Goal: Register for event/course

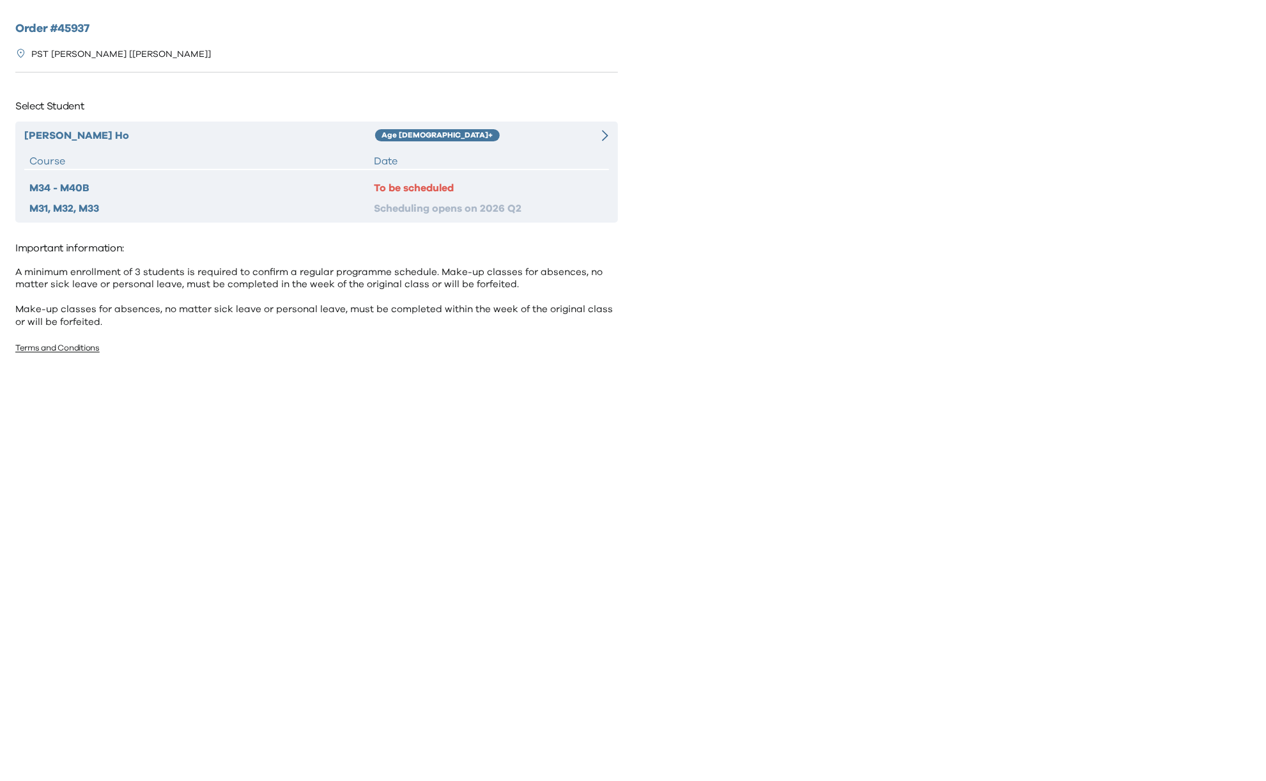
click at [474, 134] on div "Age [DEMOGRAPHIC_DATA]+" at bounding box center [477, 135] width 205 height 15
click at [522, 141] on div "Age [DEMOGRAPHIC_DATA]+" at bounding box center [477, 135] width 205 height 15
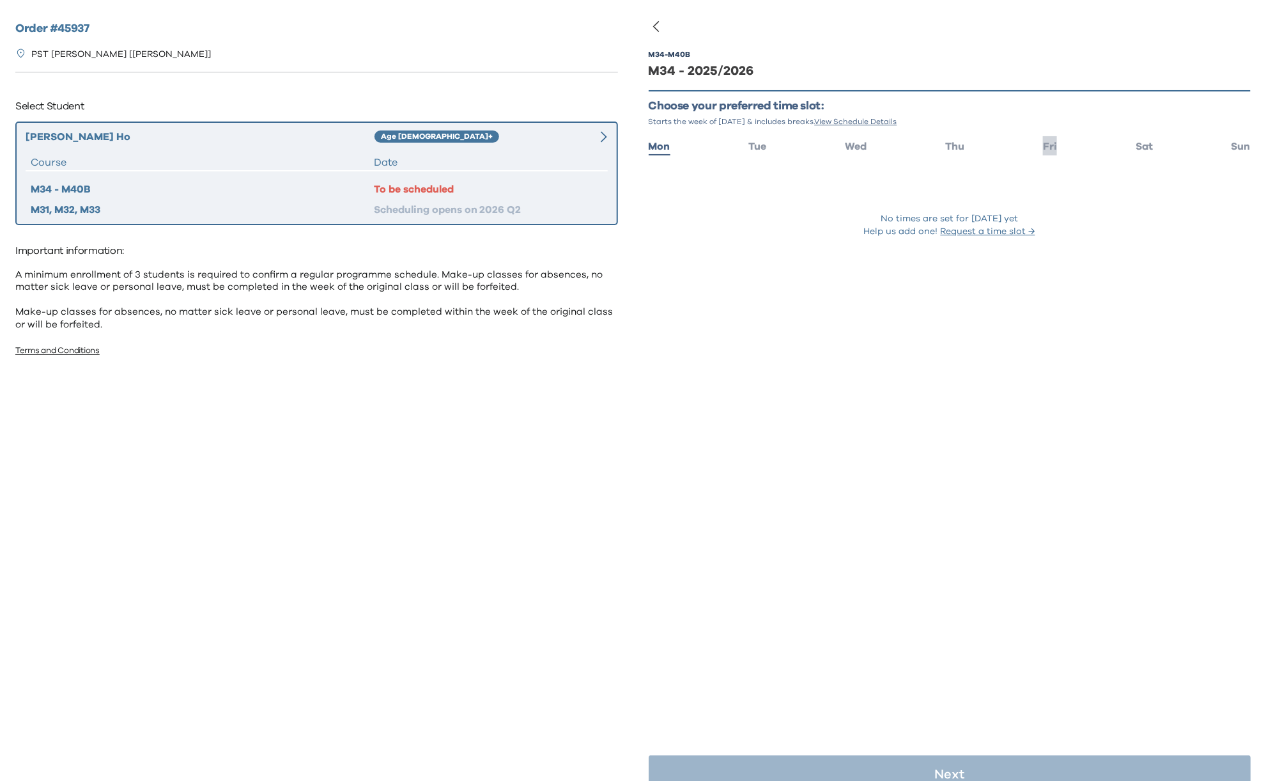
click at [1043, 146] on span "Fri" at bounding box center [1050, 146] width 14 height 10
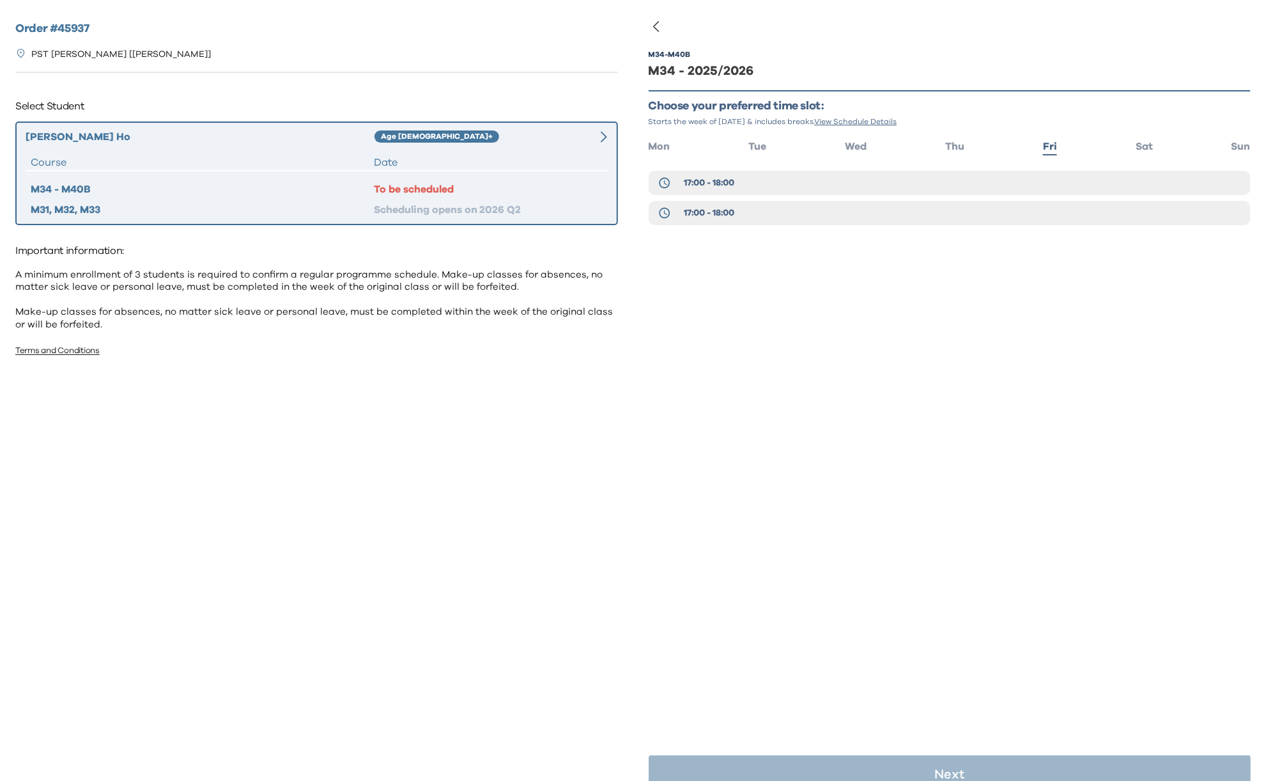
click at [712, 261] on div "M34 - M40B M34 - 2025/2026 Choose your preferred time slot: Starts the week of …" at bounding box center [950, 157] width 603 height 252
click at [740, 184] on button "17:00 - 18:00" at bounding box center [950, 183] width 603 height 24
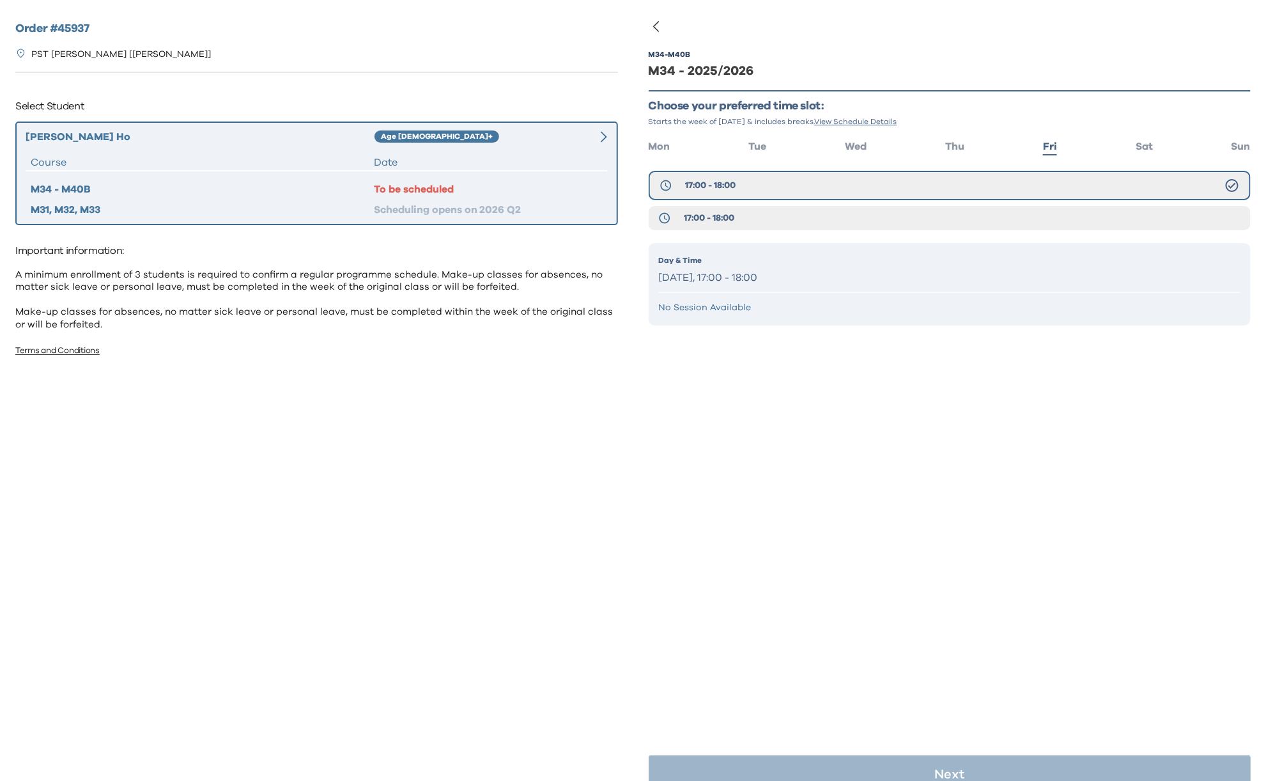
click at [740, 267] on div "Day & Time Friday, 17:00 - 18:00" at bounding box center [950, 270] width 582 height 33
click at [809, 271] on p "Friday, 17:00 - 18:00" at bounding box center [950, 277] width 582 height 19
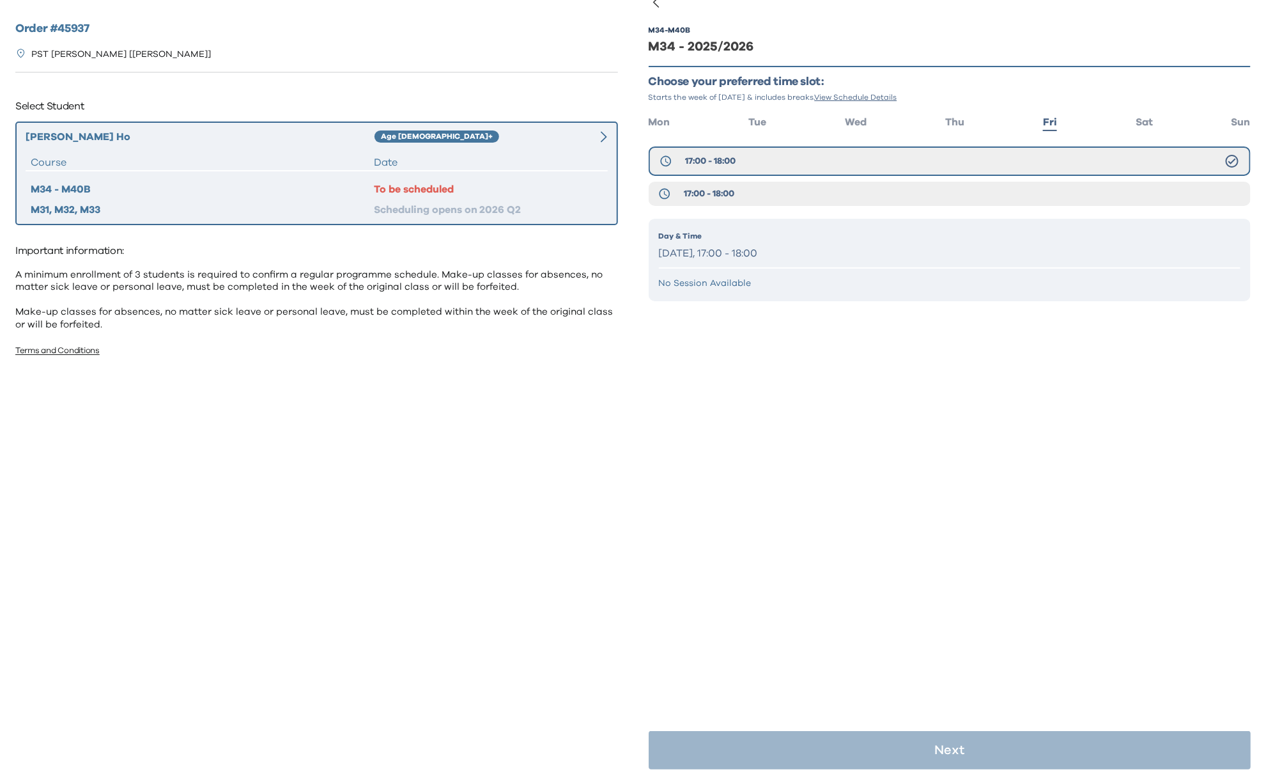
scroll to position [25, 0]
click at [733, 191] on span "17:00 - 18:00" at bounding box center [709, 193] width 51 height 13
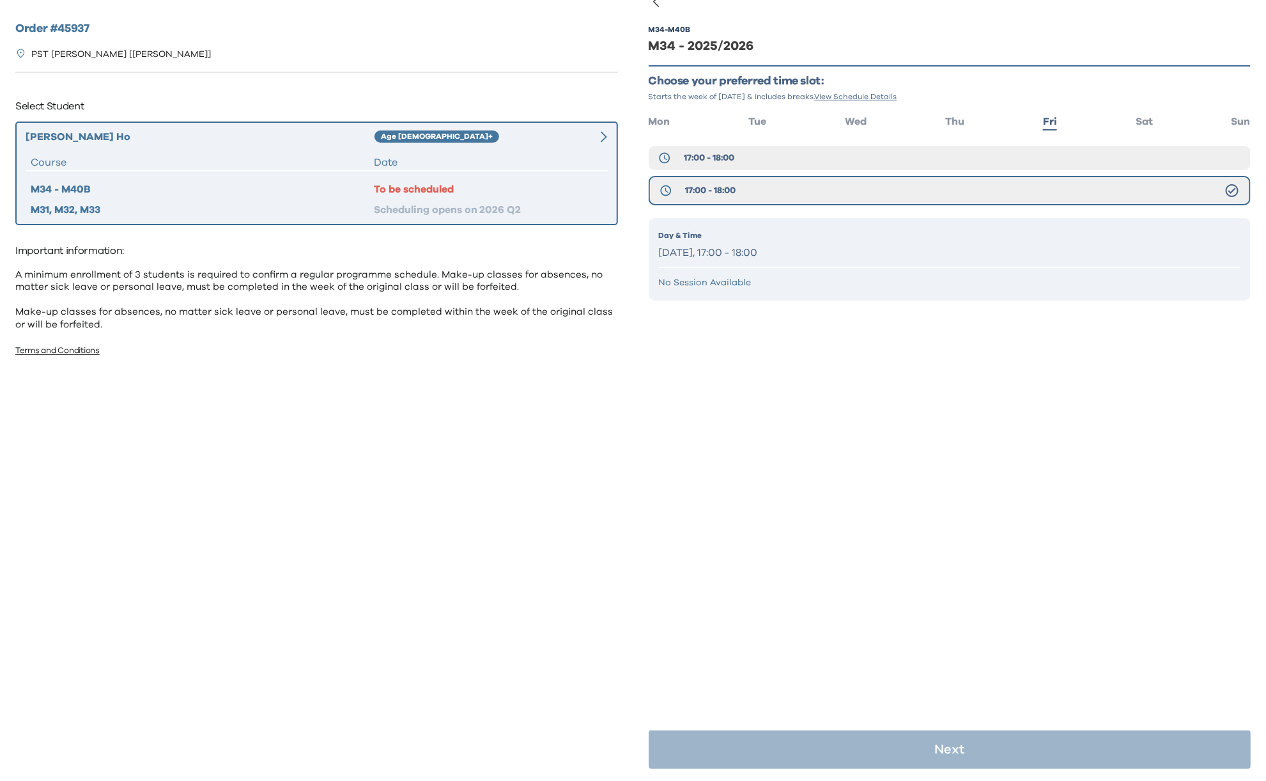
click at [774, 253] on p "Friday, 17:00 - 18:00" at bounding box center [950, 253] width 582 height 19
click at [724, 244] on p "Friday, 17:00 - 18:00" at bounding box center [950, 253] width 582 height 19
click at [725, 246] on p "Friday, 17:00 - 18:00" at bounding box center [950, 253] width 582 height 19
click at [798, 344] on div "M34 - M40B M34 - 2025/2026 Choose your preferred time slot: Starts the week of …" at bounding box center [950, 182] width 603 height 352
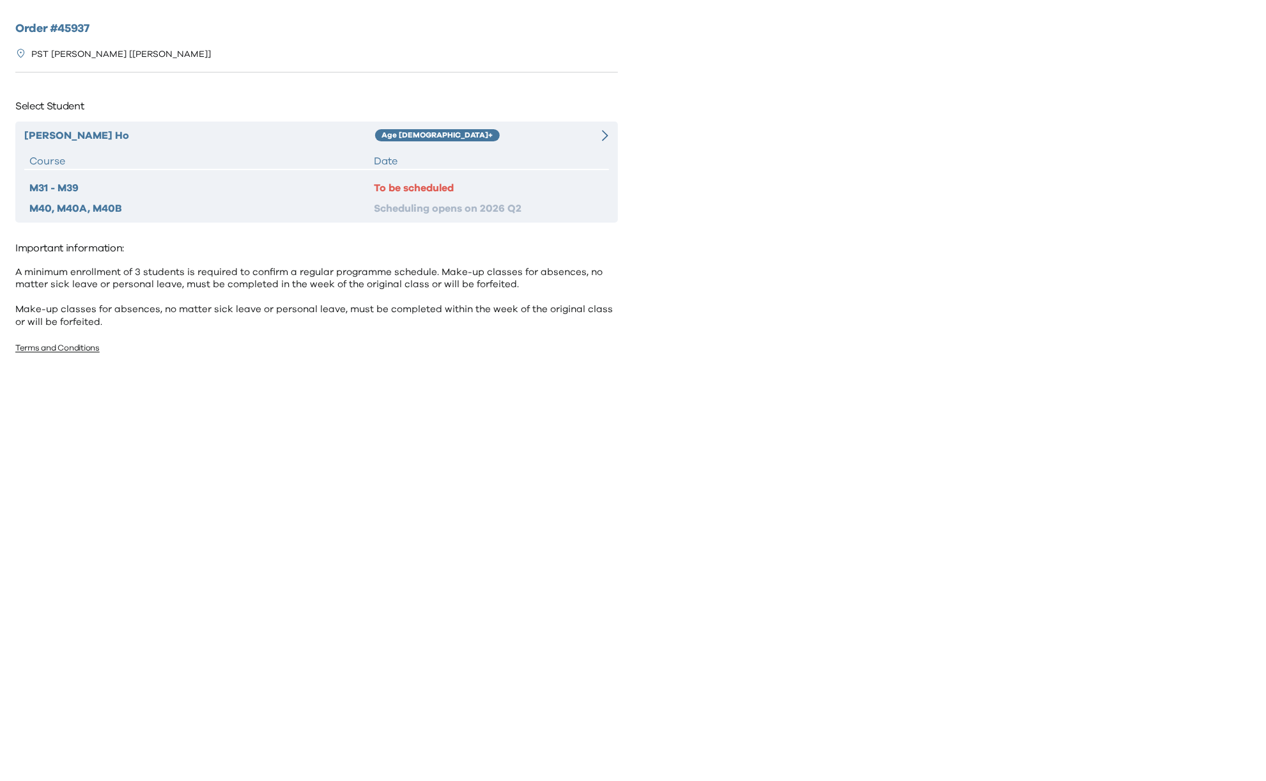
drag, startPoint x: 415, startPoint y: 154, endPoint x: 462, endPoint y: 158, distance: 47.5
click at [416, 153] on div "Date" at bounding box center [489, 160] width 230 height 15
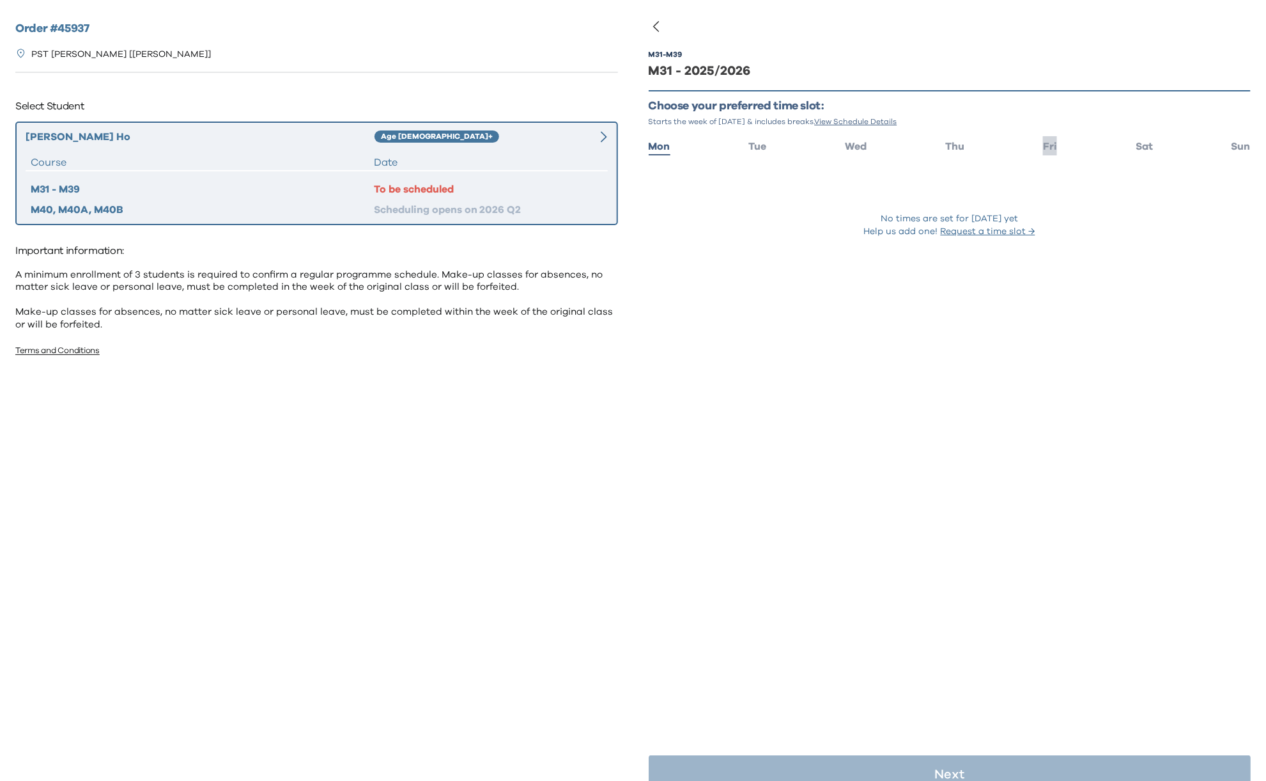
click at [1044, 143] on span "Fri" at bounding box center [1050, 146] width 14 height 10
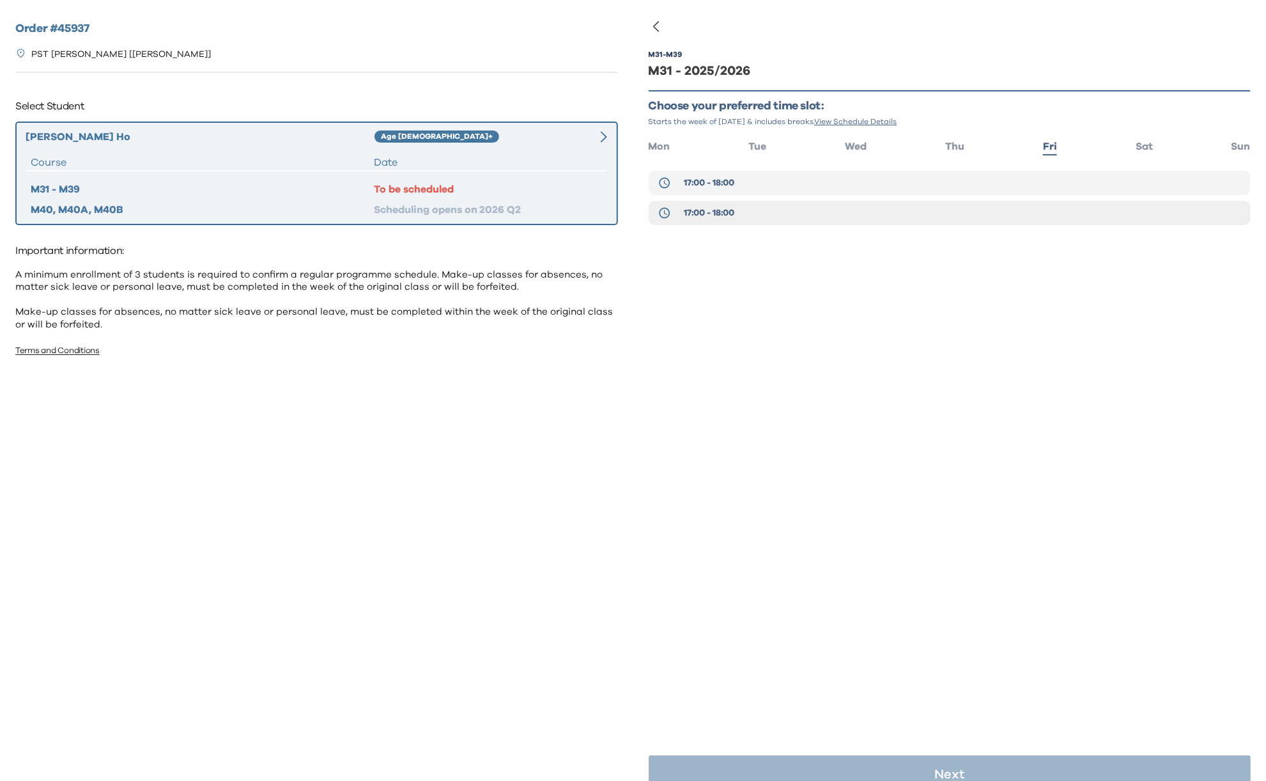
click at [727, 182] on span "17:00 - 18:00" at bounding box center [709, 182] width 51 height 13
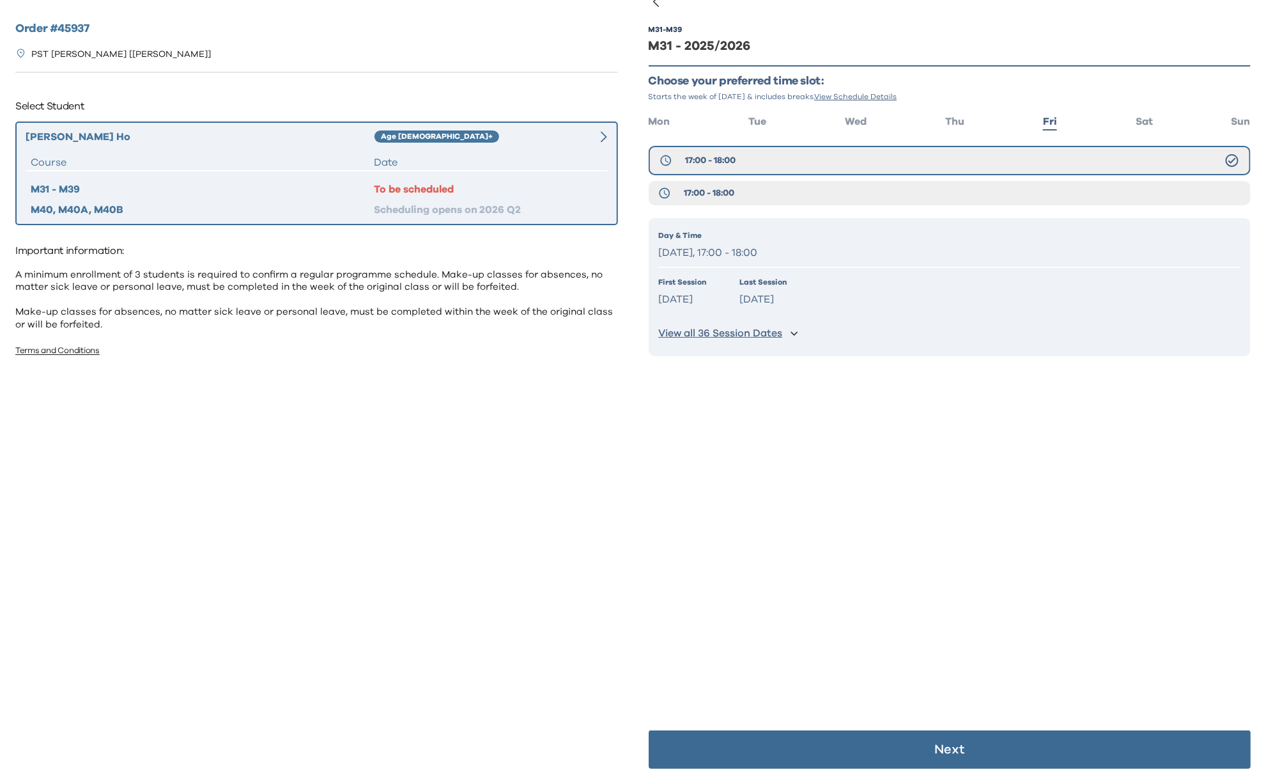
scroll to position [25, 0]
click at [946, 751] on p "Next" at bounding box center [950, 749] width 30 height 13
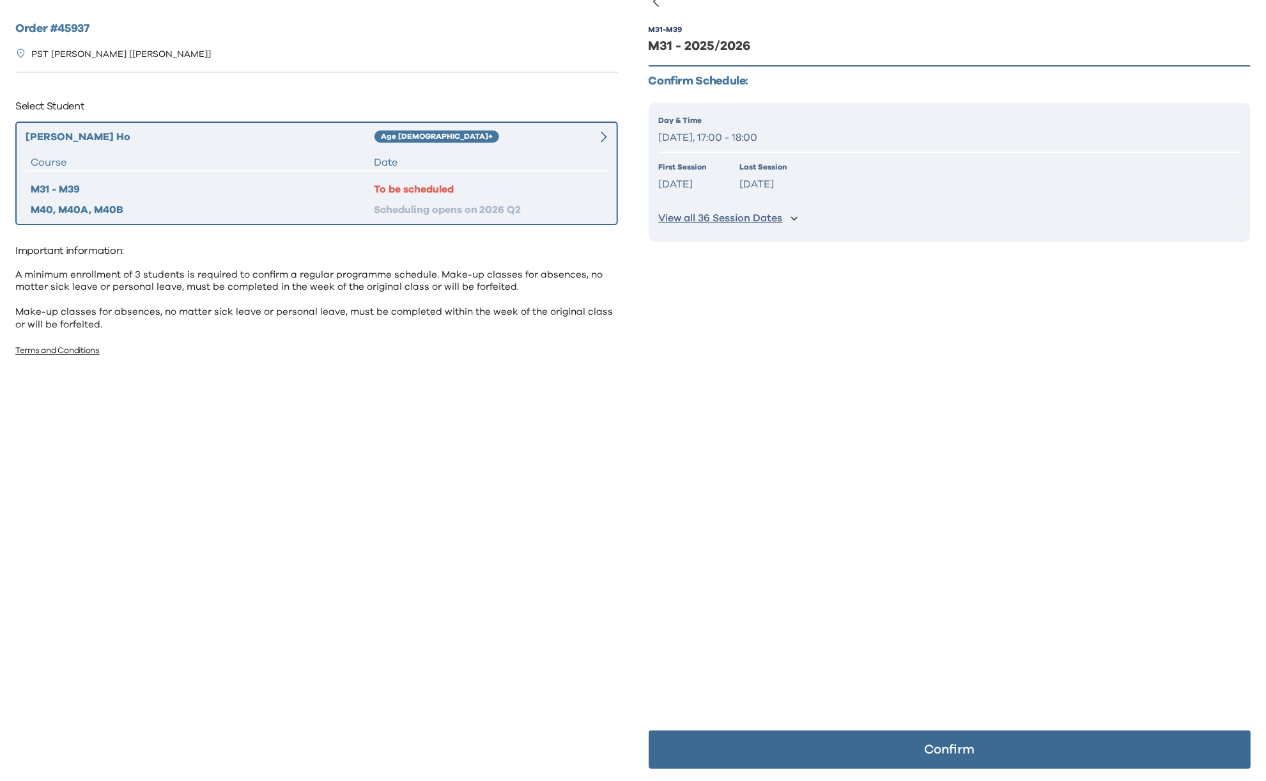
click at [960, 626] on div "M31 - M39 M31 - 2025/2026 Confirm Schedule: Day & Time Friday, 17:00 - 18:00 Fi…" at bounding box center [950, 391] width 603 height 781
click at [941, 745] on p "Confirm" at bounding box center [949, 749] width 51 height 13
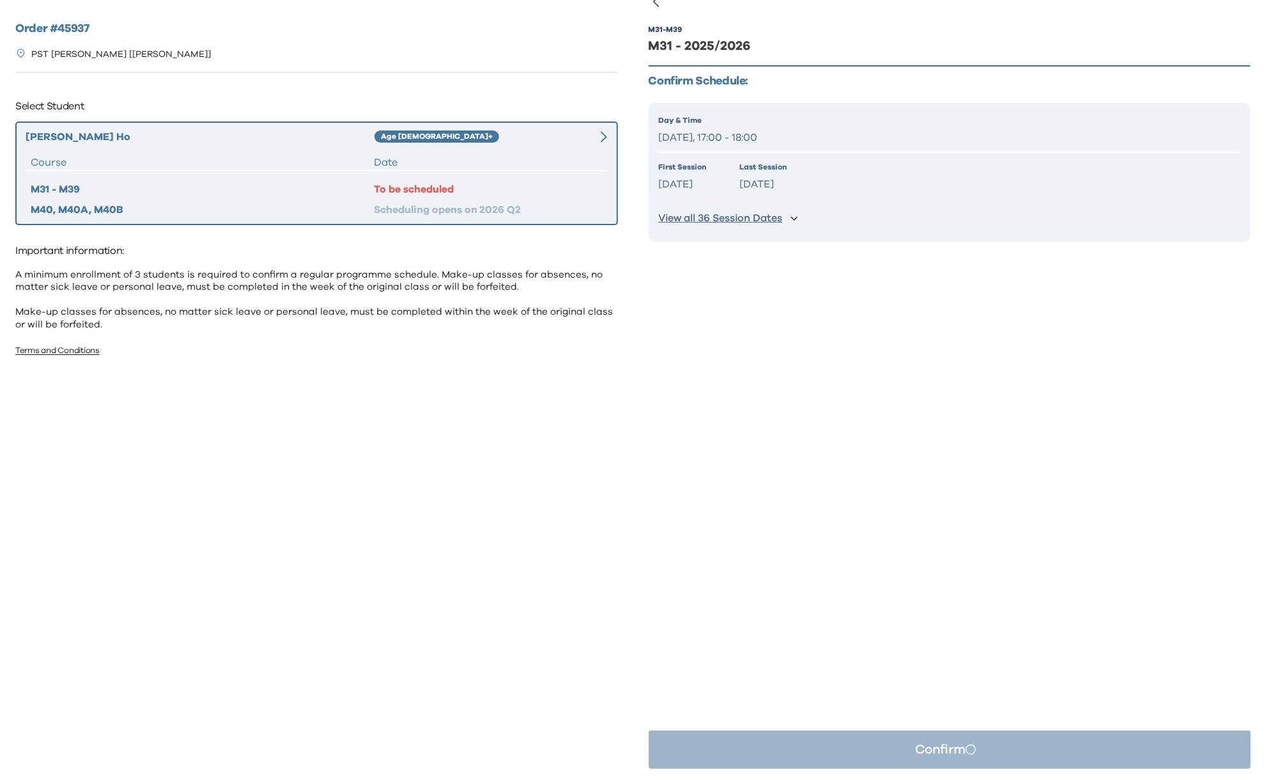
scroll to position [0, 0]
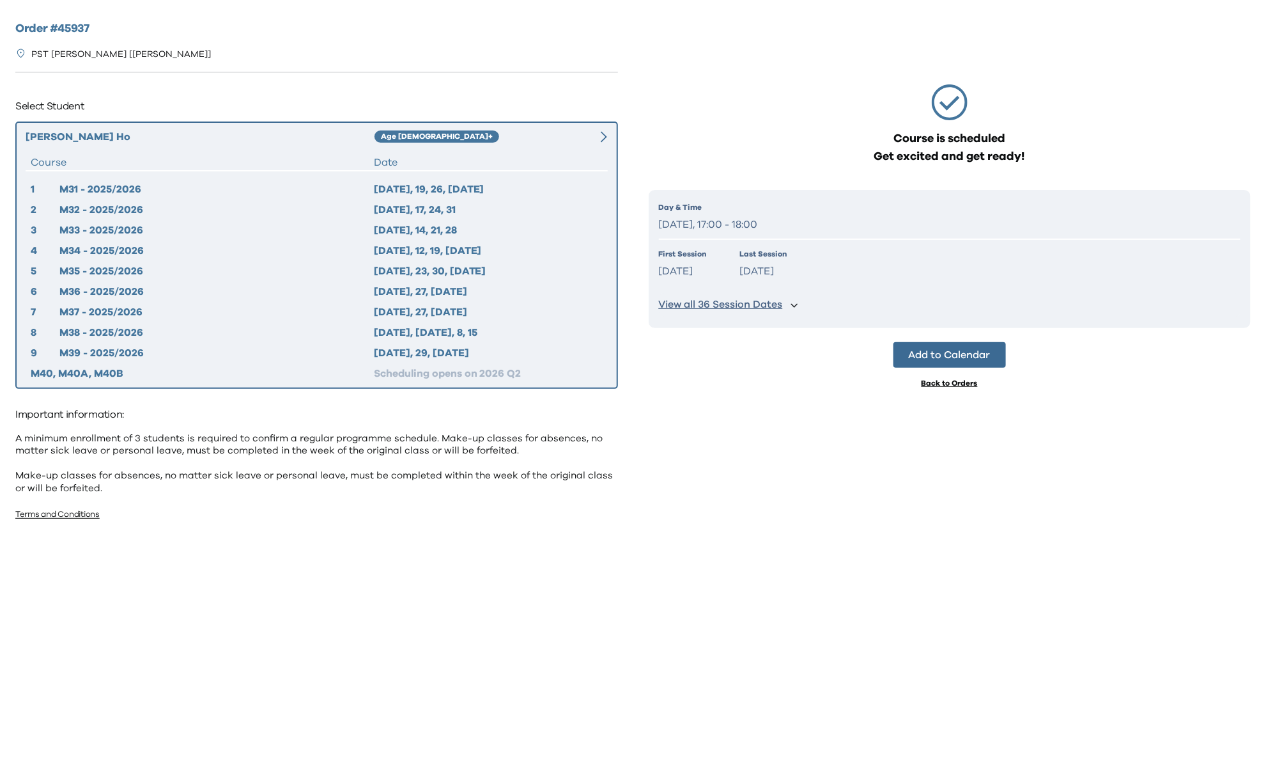
click at [961, 354] on button "Add to Calendar" at bounding box center [950, 355] width 113 height 26
click at [830, 484] on div "Course is scheduled Get excited and get ready! Day & Time Friday, 17:00 - 18:00…" at bounding box center [950, 372] width 603 height 704
click at [866, 424] on div "Course is scheduled Get excited and get ready! Day & Time Friday, 17:00 - 18:00…" at bounding box center [950, 372] width 603 height 704
click at [961, 382] on div "Back to Orders" at bounding box center [950, 383] width 56 height 10
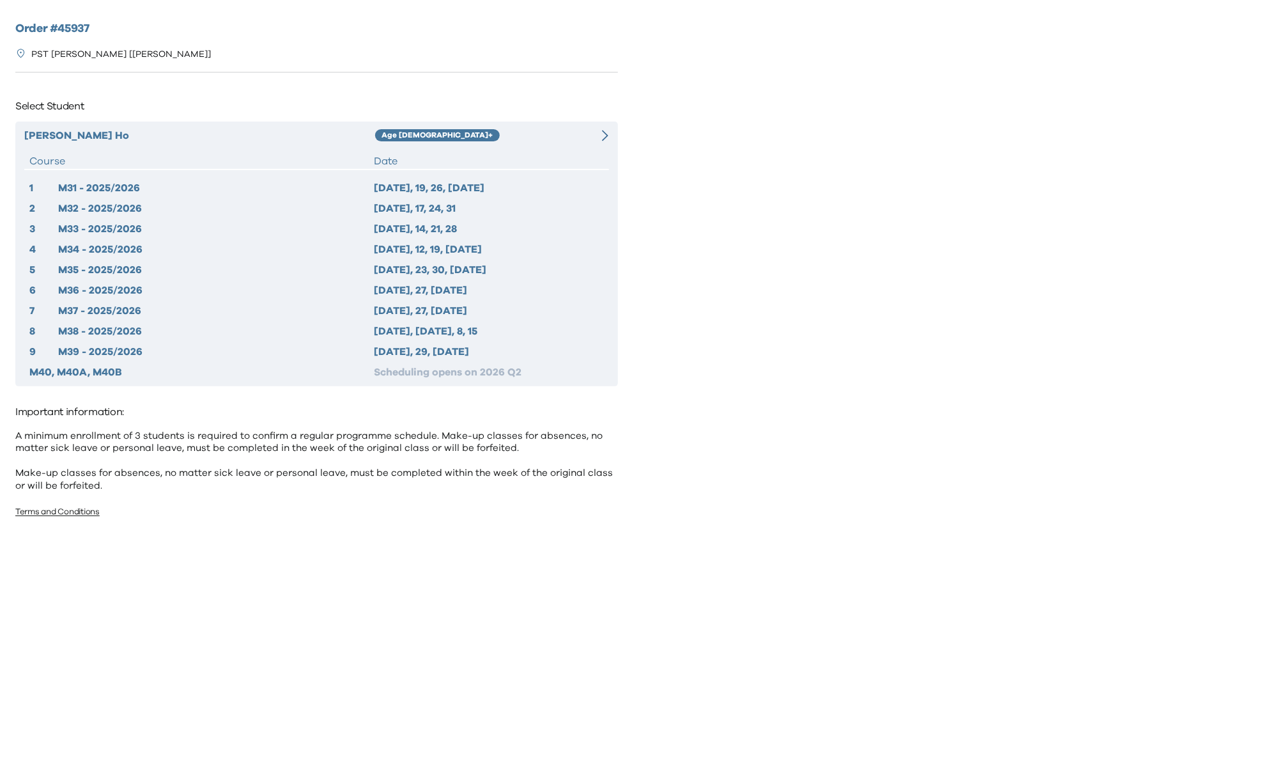
click at [818, 173] on div at bounding box center [951, 390] width 634 height 781
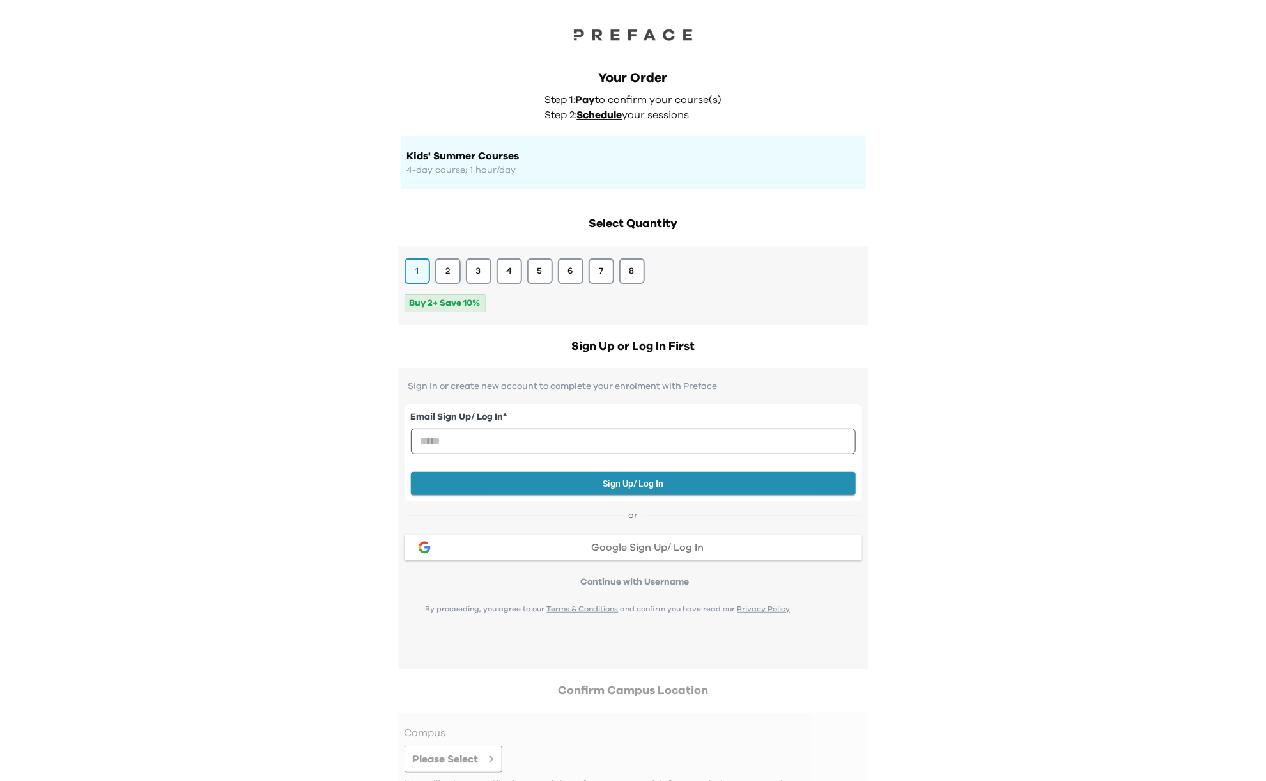
click at [446, 271] on button "2" at bounding box center [448, 271] width 26 height 26
click at [451, 440] on input "email" at bounding box center [633, 441] width 445 height 26
click at [906, 377] on div "Your Order Step 1: Pay to confirm your course(s) Step 2: Schedule your sessions…" at bounding box center [633, 414] width 1266 height 829
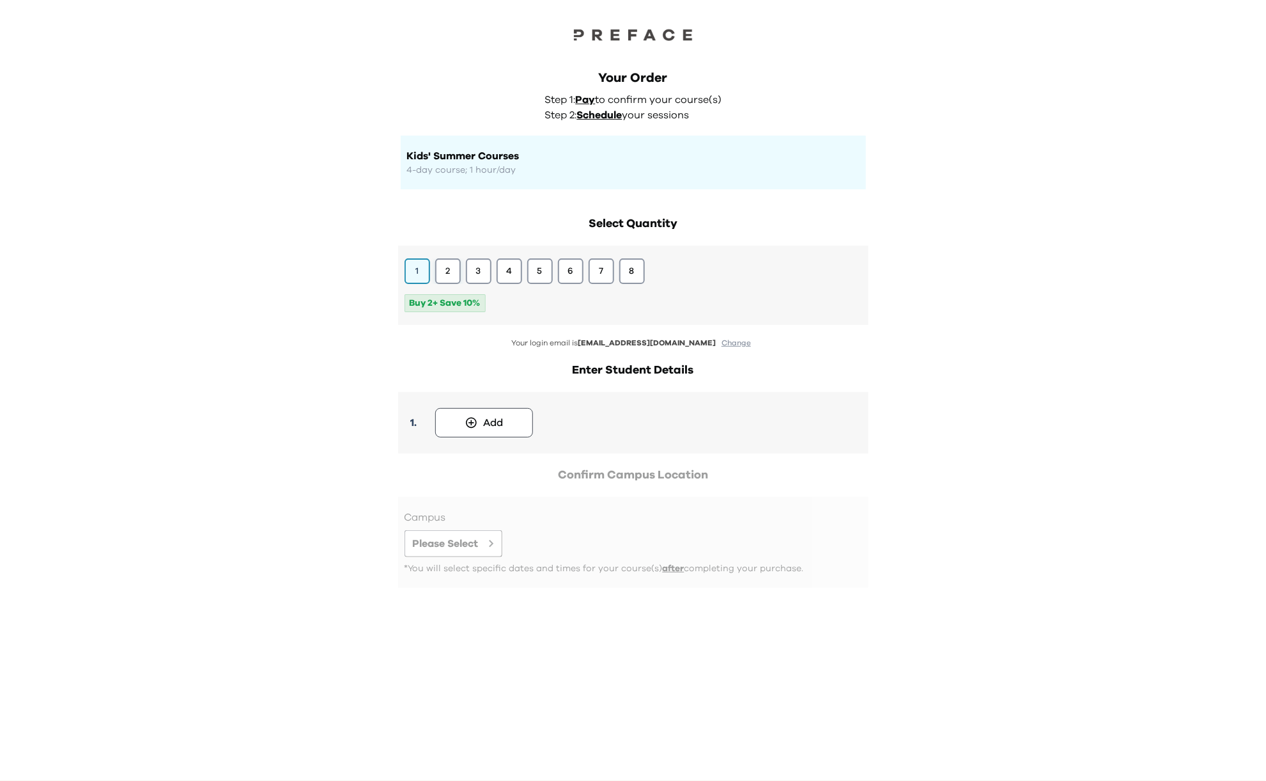
click at [451, 271] on button "2" at bounding box center [448, 271] width 26 height 26
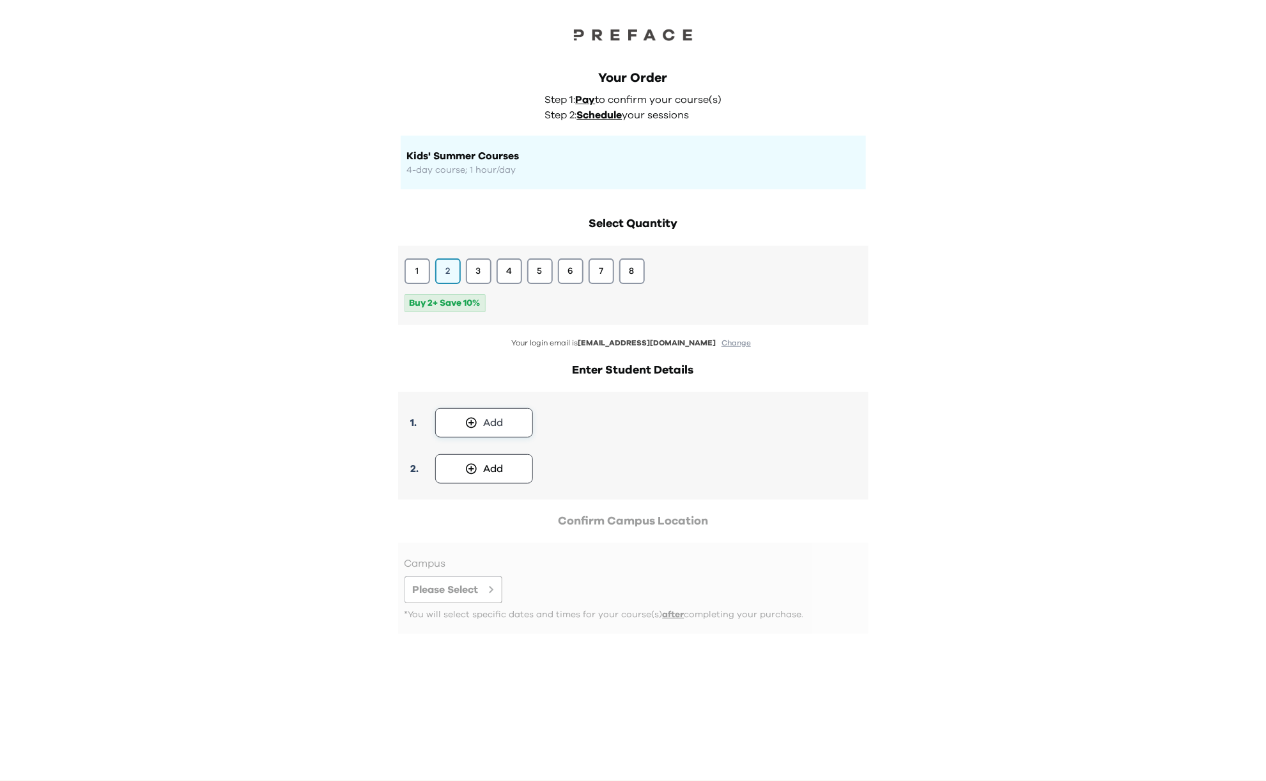
click at [495, 428] on div "Add" at bounding box center [493, 422] width 20 height 15
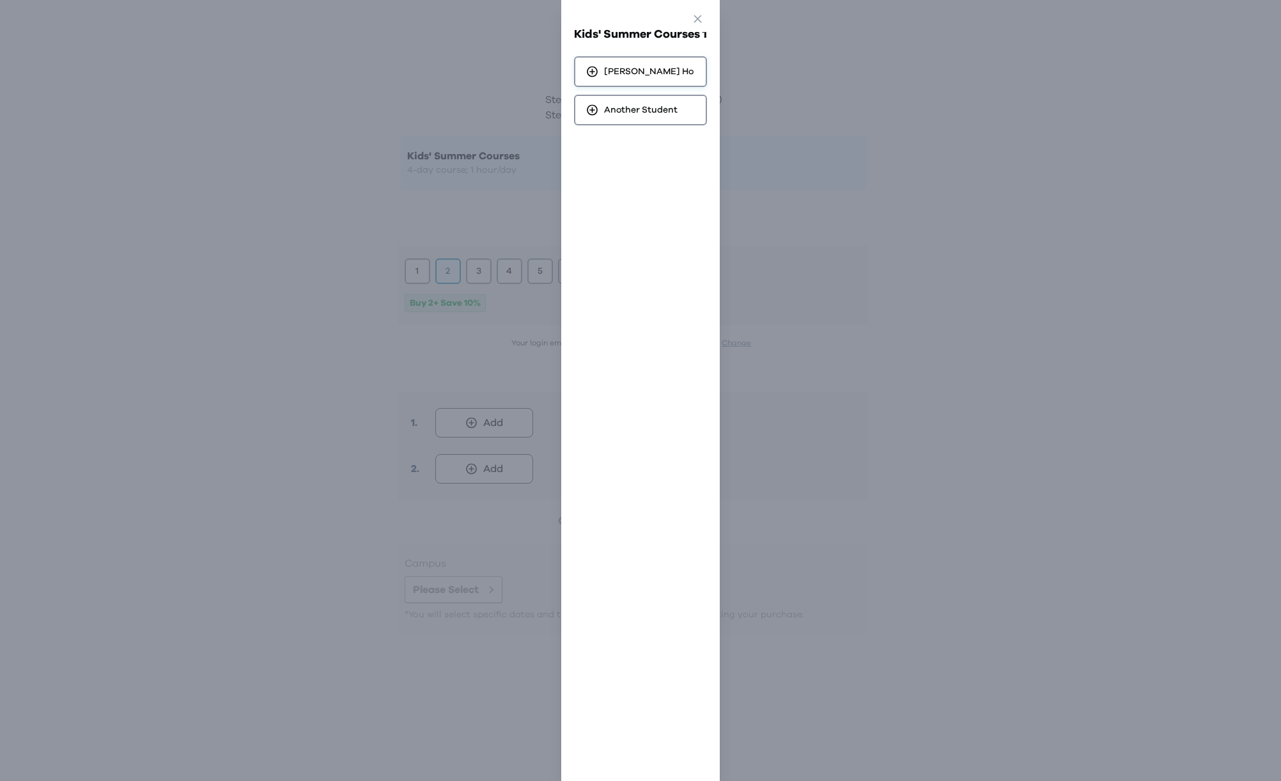
click at [605, 68] on span "[PERSON_NAME]" at bounding box center [648, 71] width 89 height 13
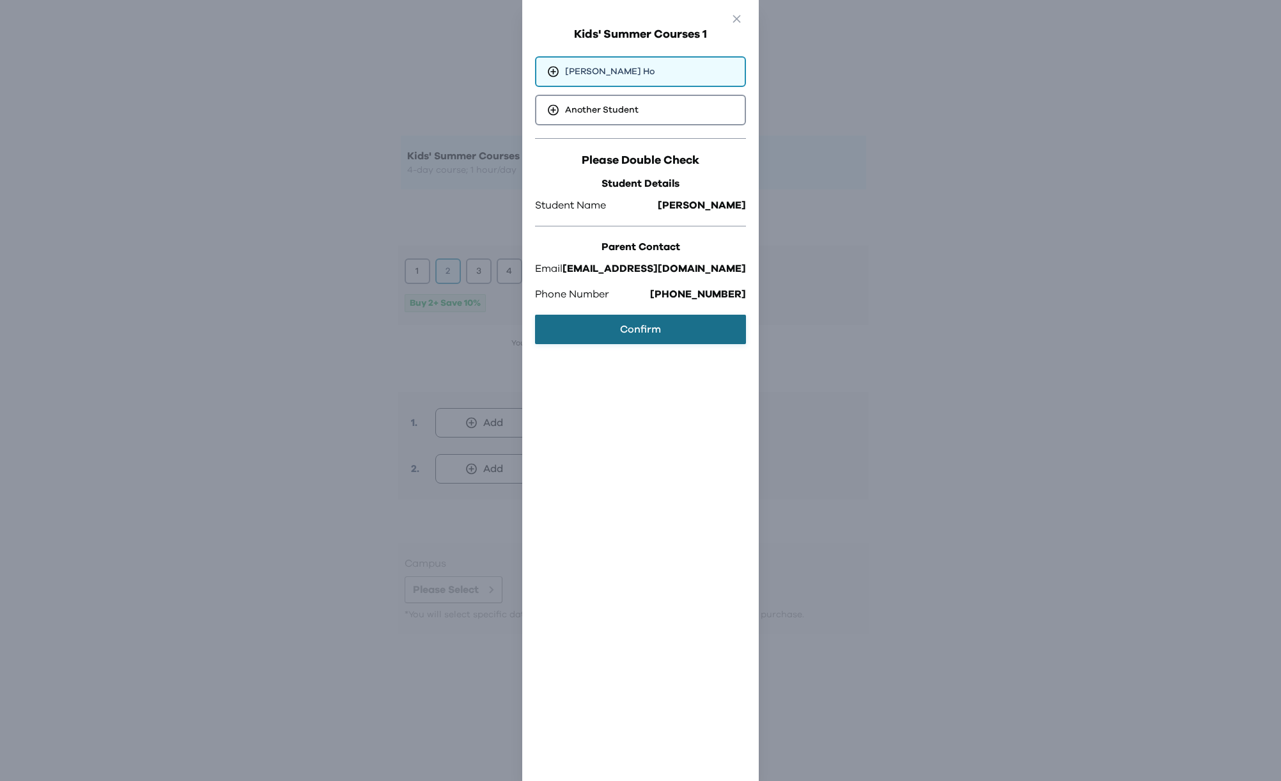
click at [610, 324] on button "Confirm" at bounding box center [640, 329] width 211 height 29
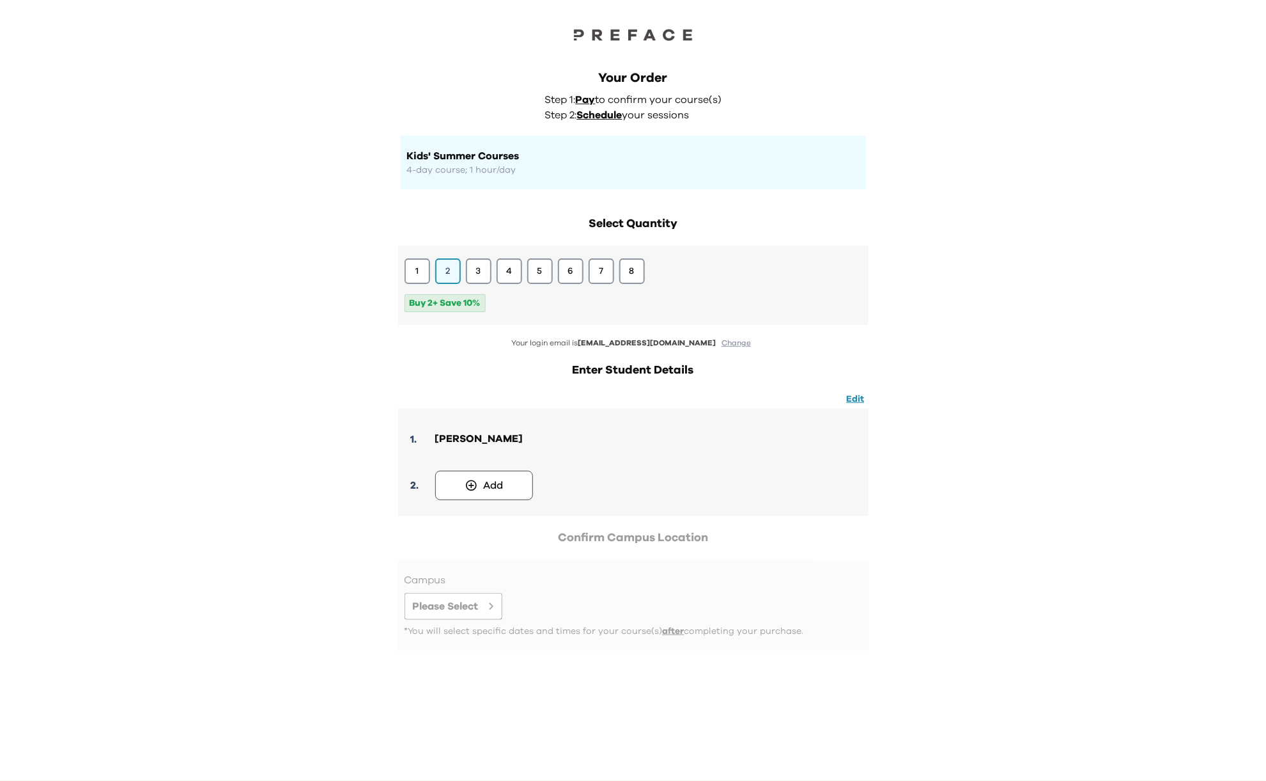
click at [482, 494] on button "Add" at bounding box center [484, 485] width 98 height 29
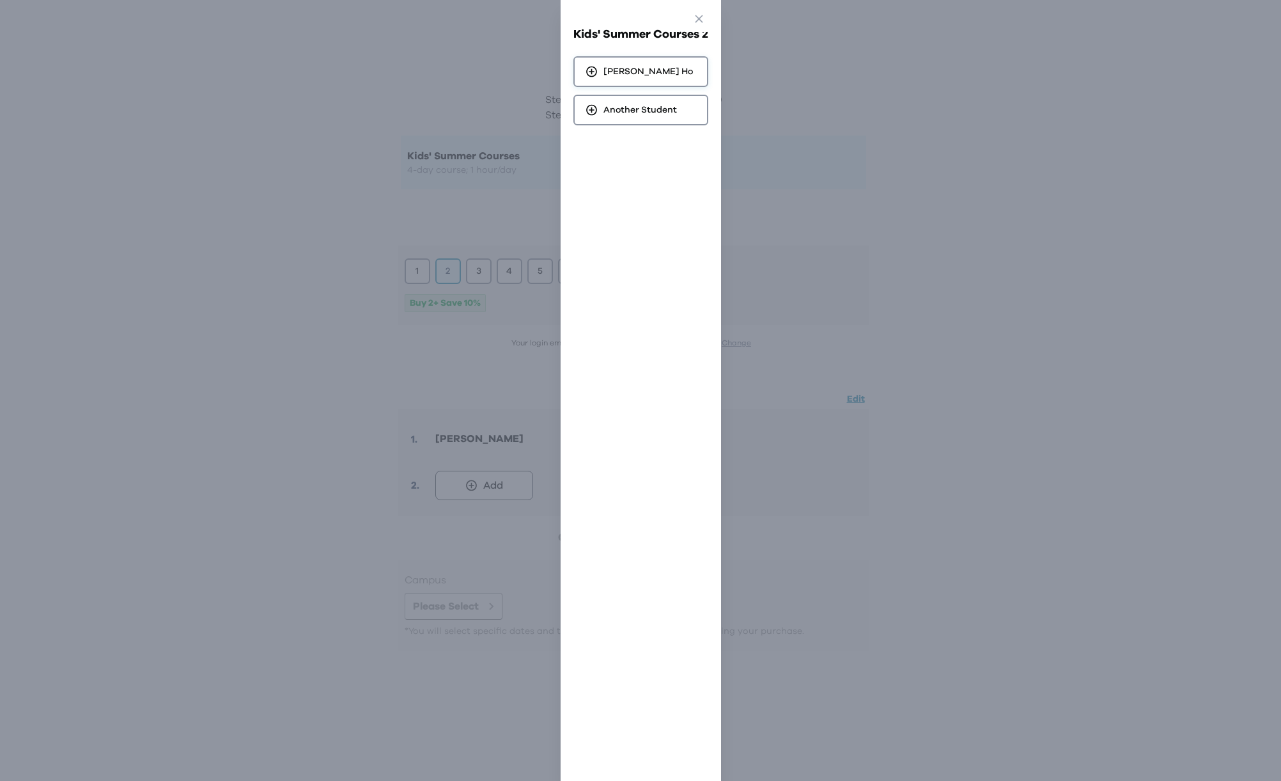
click at [625, 72] on span "Travis Ho" at bounding box center [647, 71] width 89 height 13
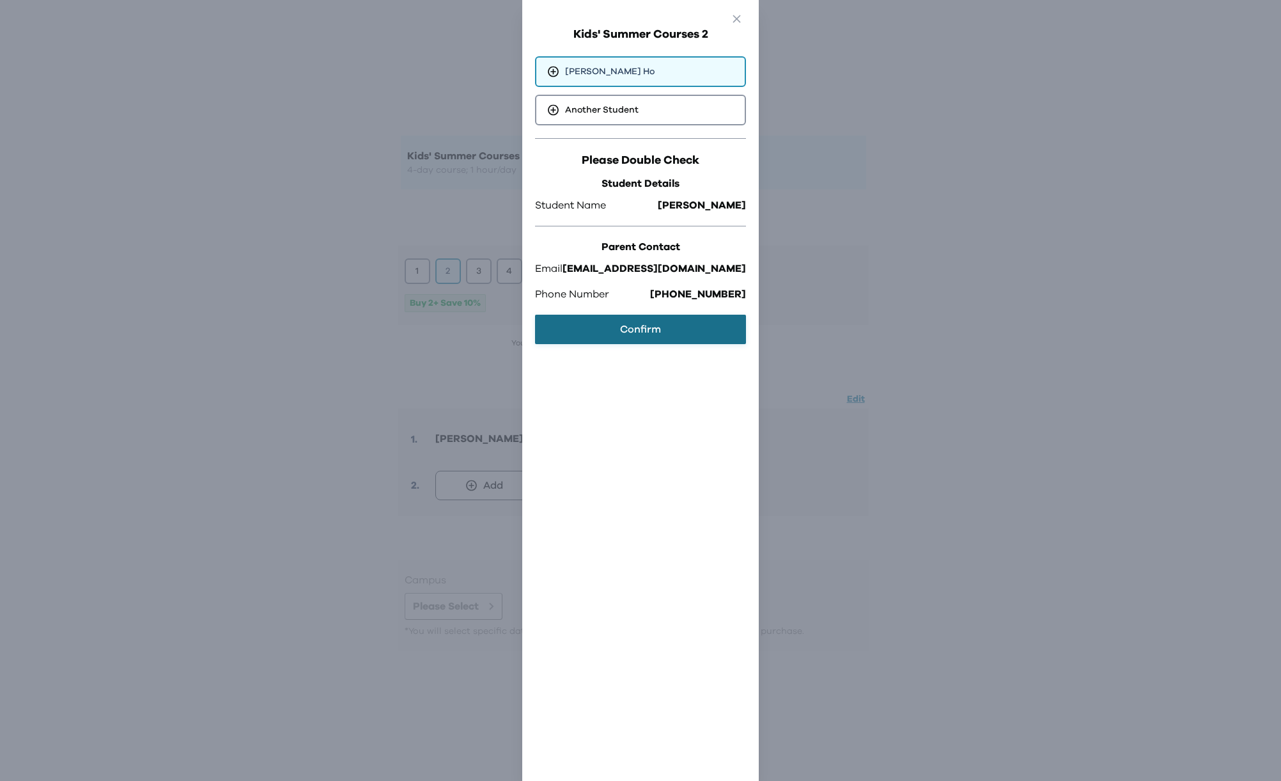
click at [625, 336] on button "Confirm" at bounding box center [640, 329] width 211 height 29
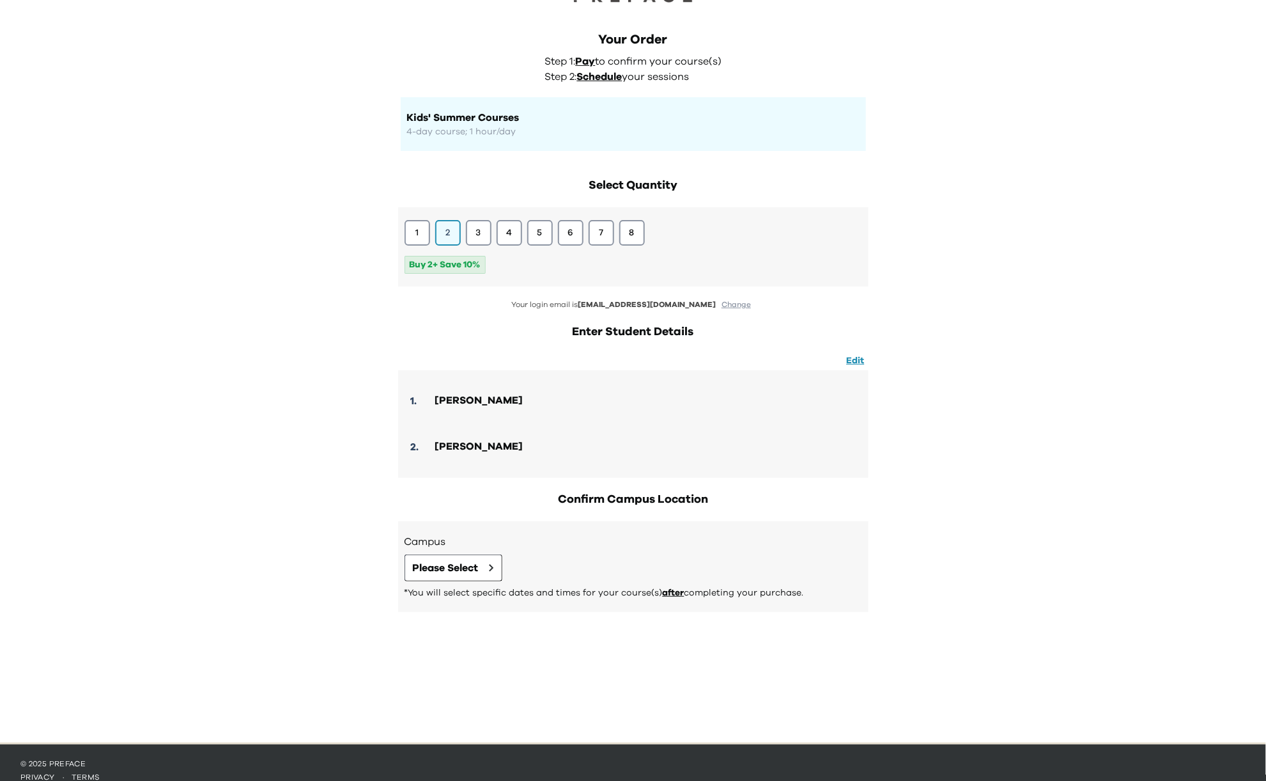
scroll to position [54, 0]
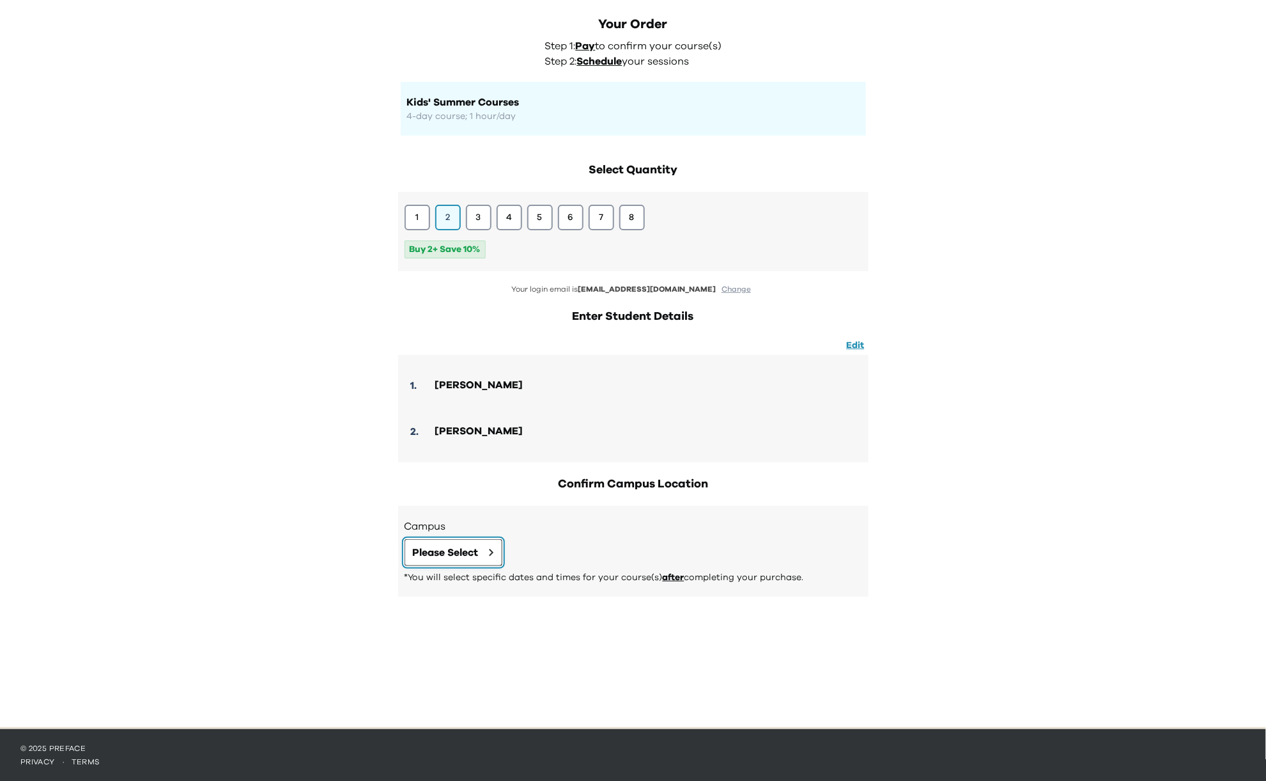
click at [478, 549] on span "Please Select" at bounding box center [446, 552] width 66 height 15
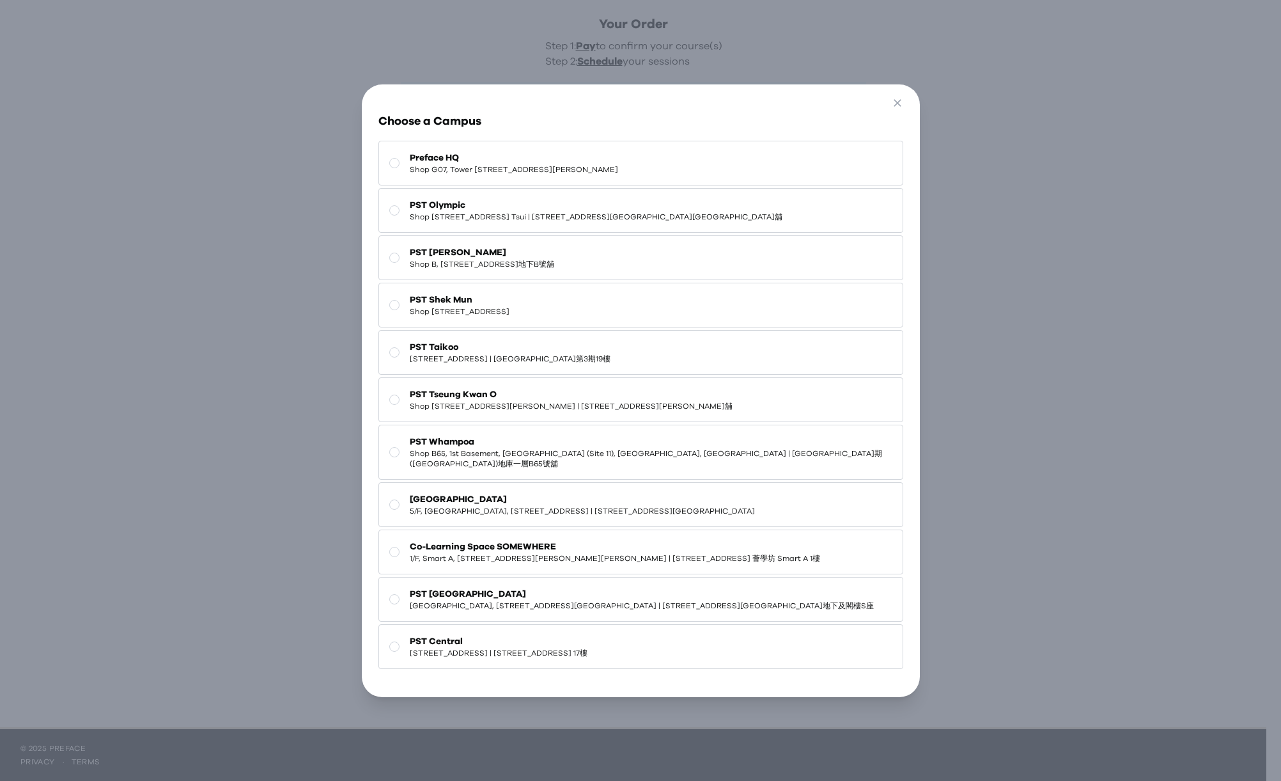
click at [455, 302] on span "PST Shek Mun" at bounding box center [460, 299] width 100 height 13
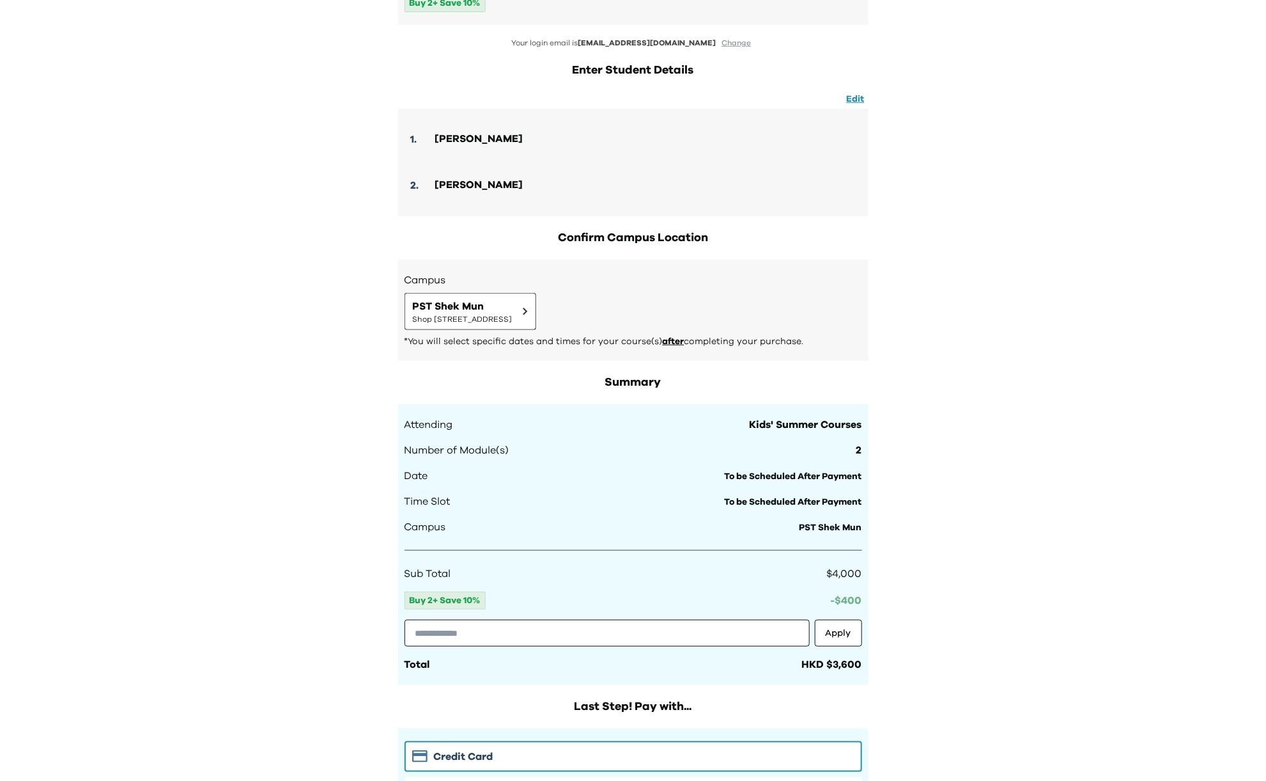
scroll to position [566, 0]
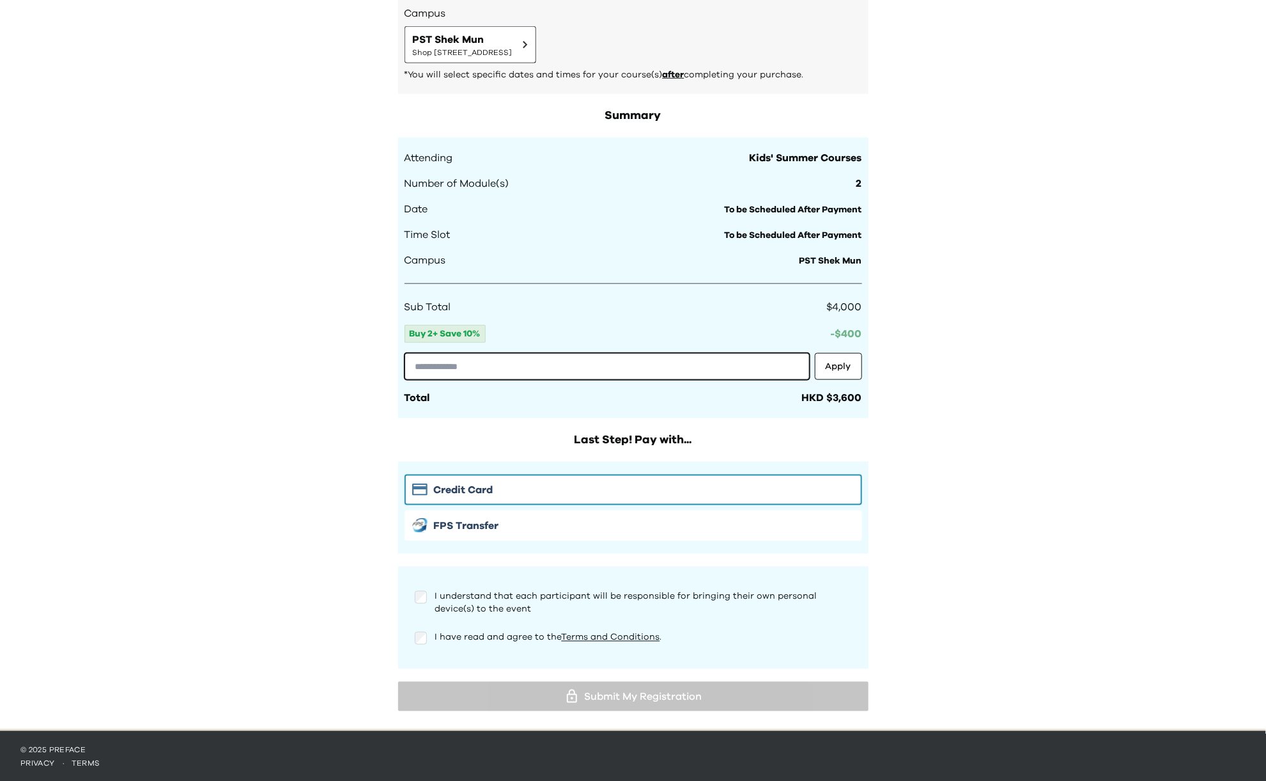
drag, startPoint x: 460, startPoint y: 373, endPoint x: 520, endPoint y: 384, distance: 61.7
click at [460, 373] on input "text" at bounding box center [607, 366] width 405 height 27
paste input "**********"
type input "**********"
click at [833, 370] on button "Apply" at bounding box center [838, 366] width 47 height 27
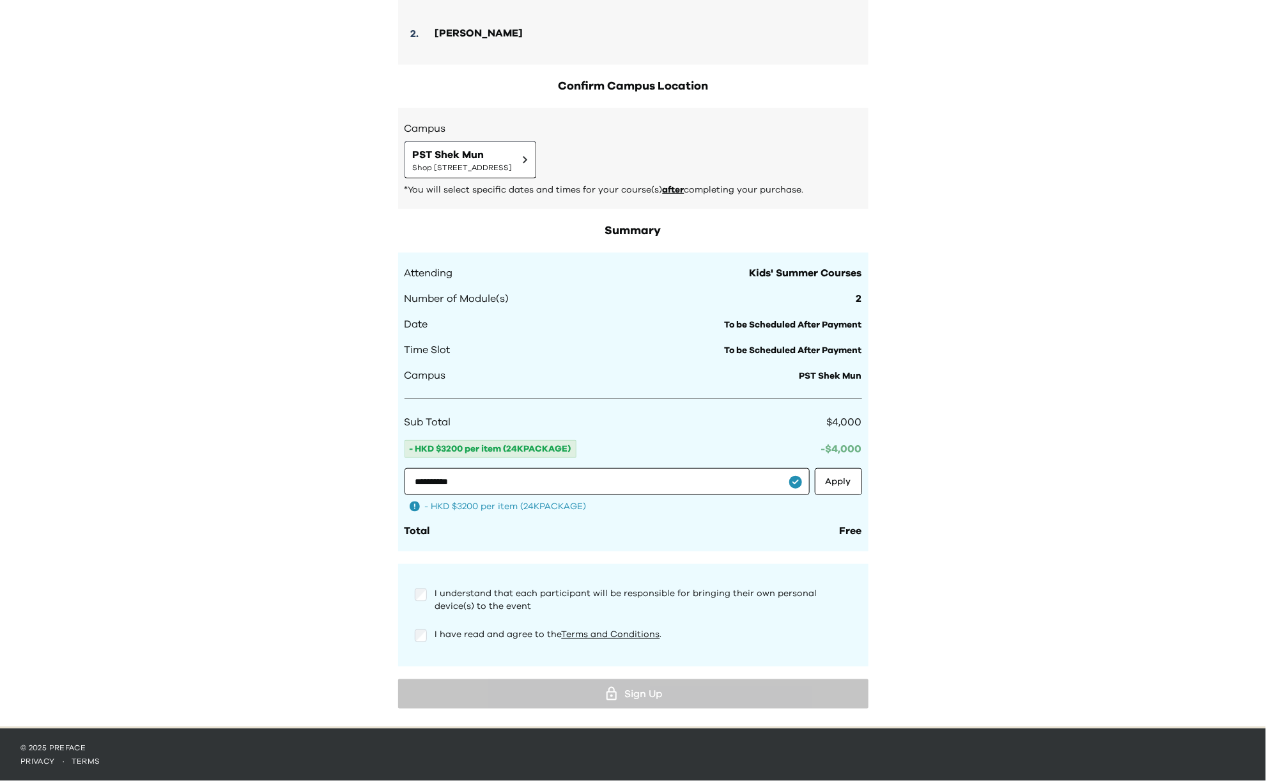
scroll to position [450, 0]
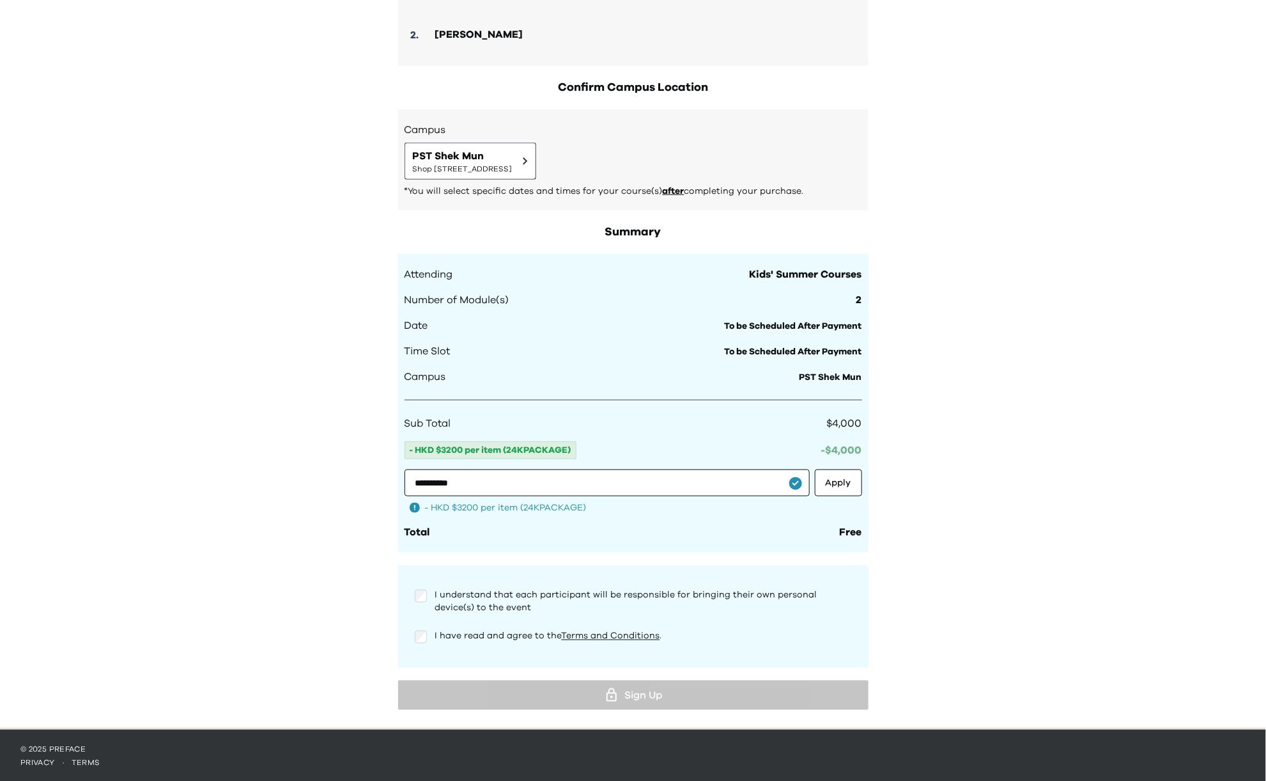
click at [995, 345] on div "**********" at bounding box center [633, 139] width 1266 height 1178
click at [435, 632] on span "I have read and agree to the Terms and Conditions ." at bounding box center [548, 635] width 227 height 9
